Goal: Go to known website: Access a specific website the user already knows

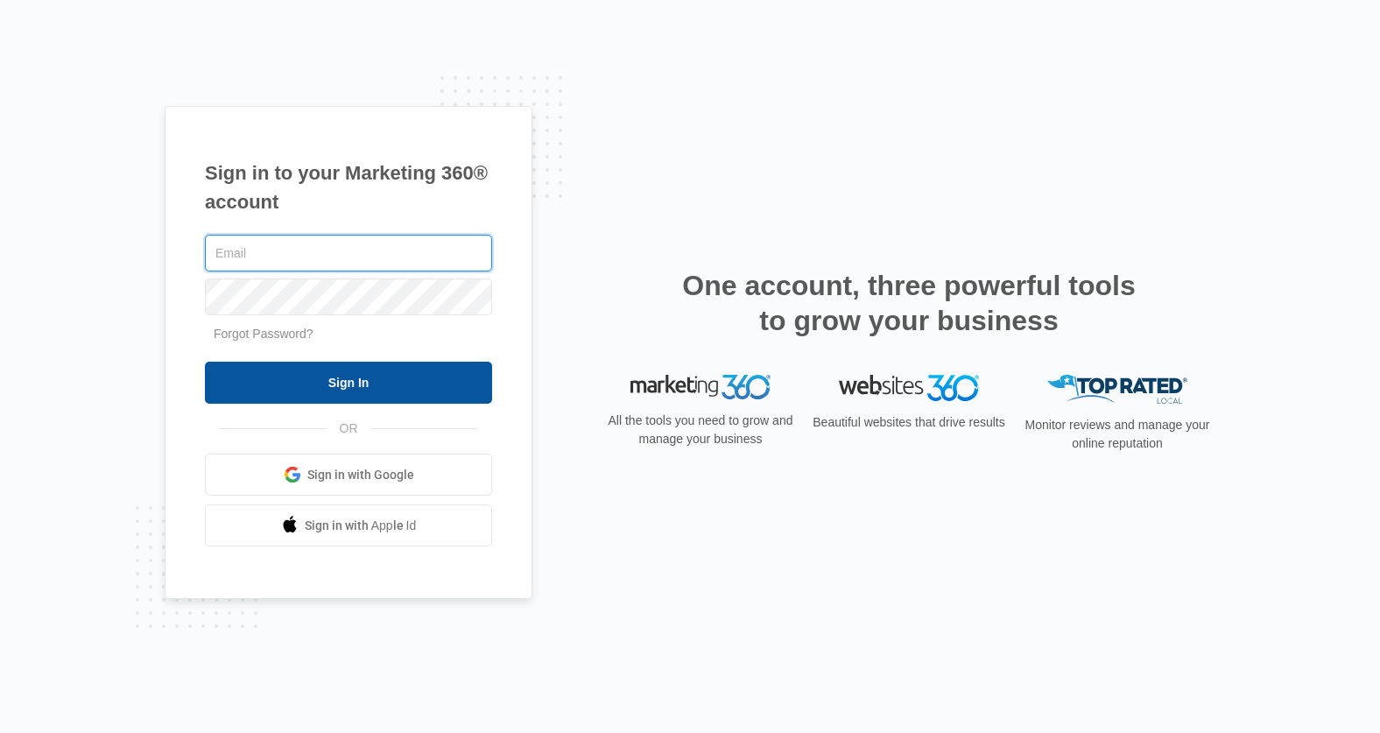
type input "kyle.knoop@madwire.com"
click at [361, 382] on input "Sign In" at bounding box center [348, 383] width 287 height 42
